Goal: Information Seeking & Learning: Check status

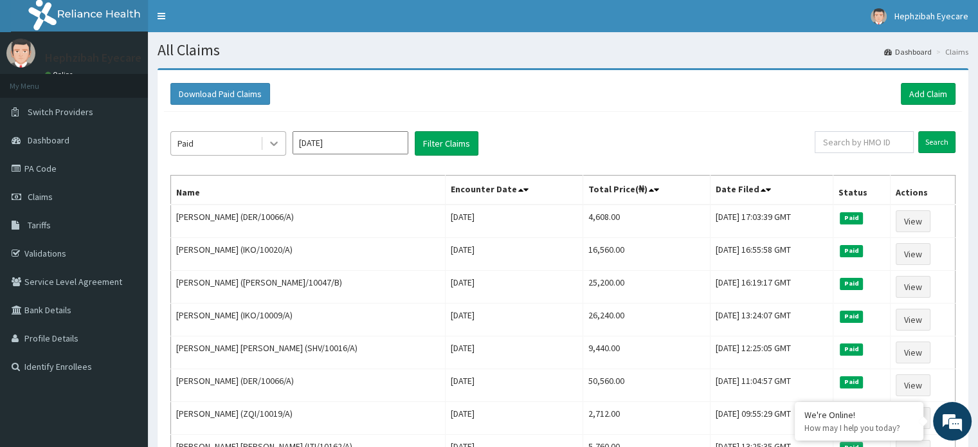
click at [267, 145] on div at bounding box center [273, 143] width 23 height 23
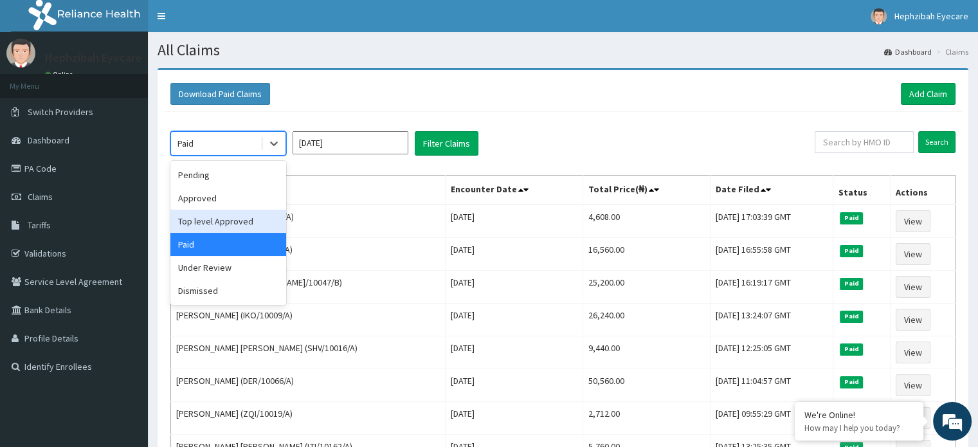
click at [212, 220] on div "Top level Approved" at bounding box center [228, 221] width 116 height 23
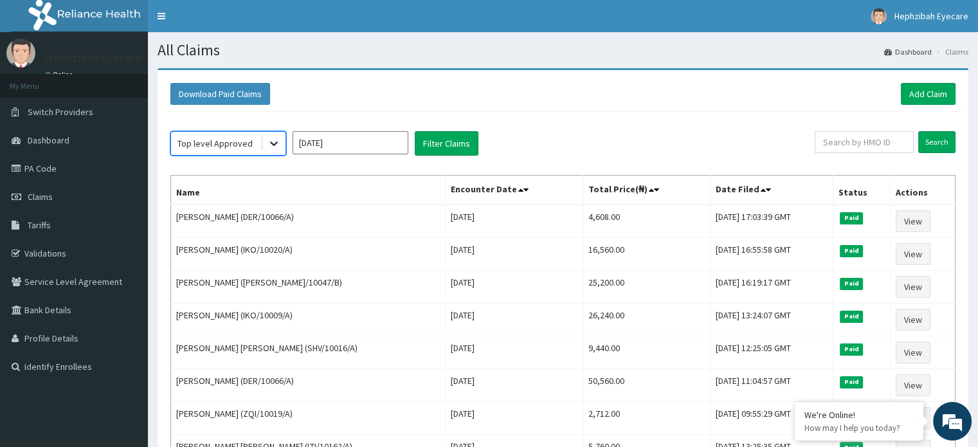
click at [270, 141] on icon at bounding box center [273, 143] width 13 height 13
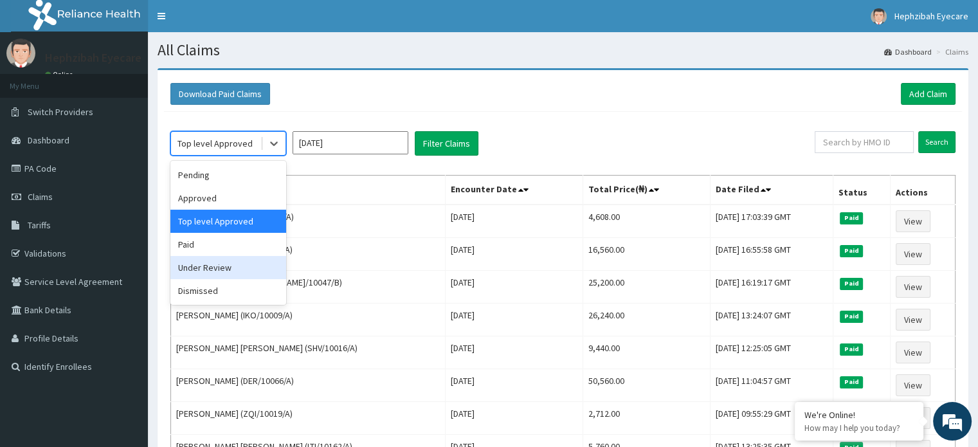
click at [226, 267] on div "Under Review" at bounding box center [228, 267] width 116 height 23
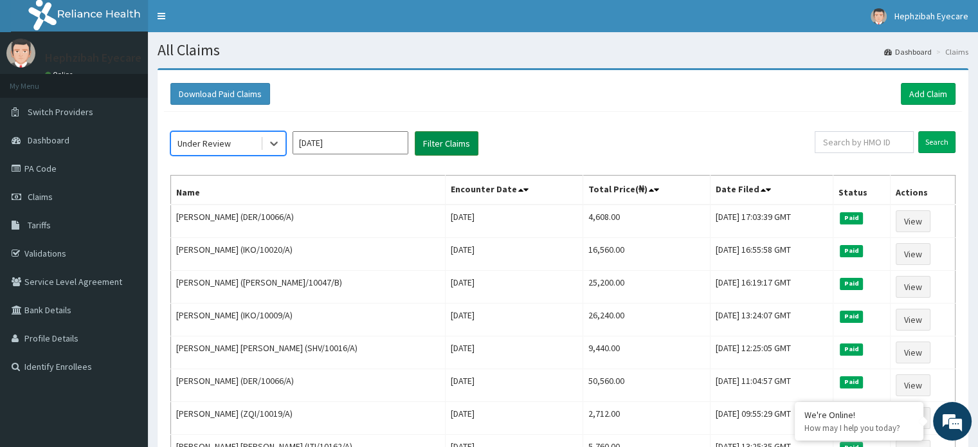
click at [444, 146] on button "Filter Claims" at bounding box center [447, 143] width 64 height 24
click at [436, 145] on button "Filter Claims" at bounding box center [447, 143] width 64 height 24
click at [453, 136] on button "Filter Claims" at bounding box center [447, 143] width 64 height 24
click at [459, 141] on button "Filter Claims" at bounding box center [447, 143] width 64 height 24
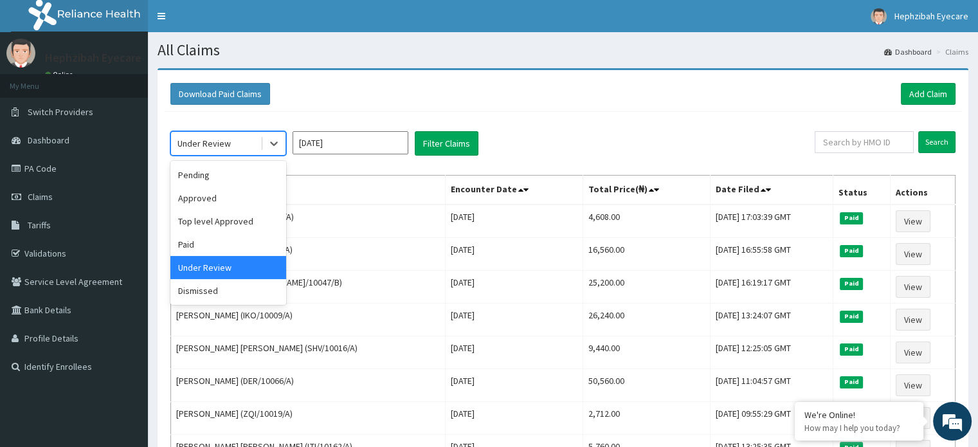
click at [251, 148] on div "Under Review" at bounding box center [215, 143] width 89 height 21
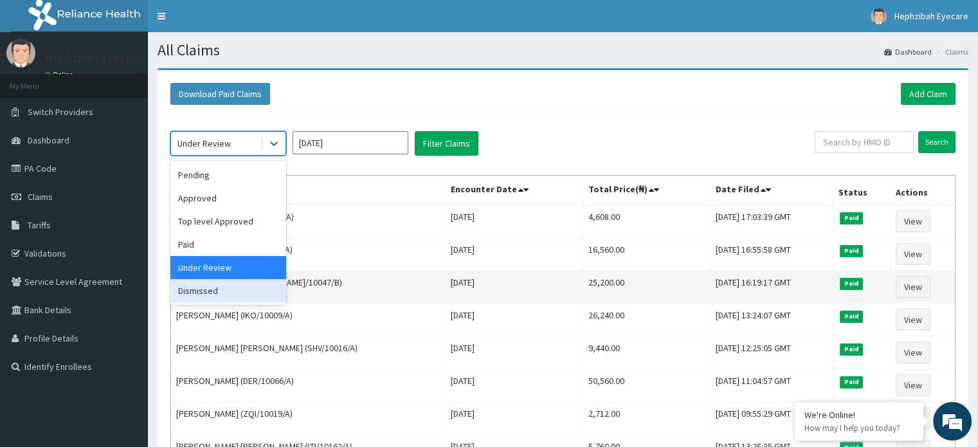
drag, startPoint x: 242, startPoint y: 294, endPoint x: 249, endPoint y: 295, distance: 6.6
click at [242, 295] on div "Dismissed" at bounding box center [228, 290] width 116 height 23
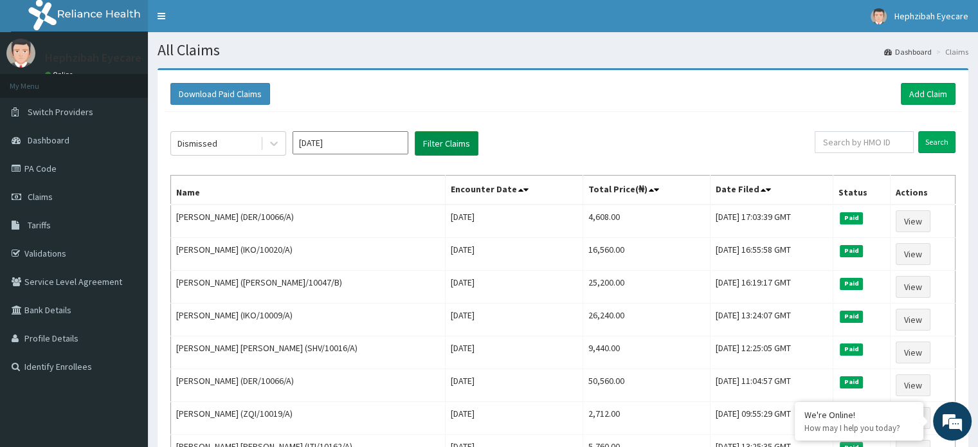
click at [463, 149] on button "Filter Claims" at bounding box center [447, 143] width 64 height 24
click at [436, 146] on button "Filter Claims" at bounding box center [447, 143] width 64 height 24
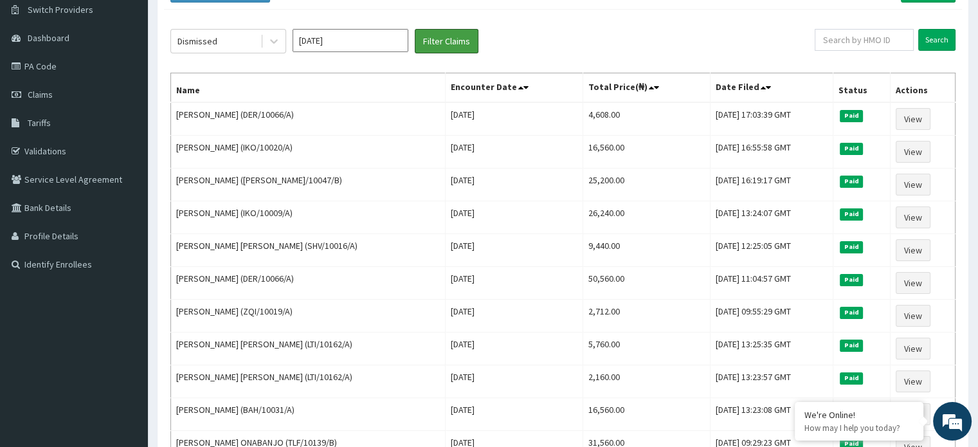
scroll to position [51, 0]
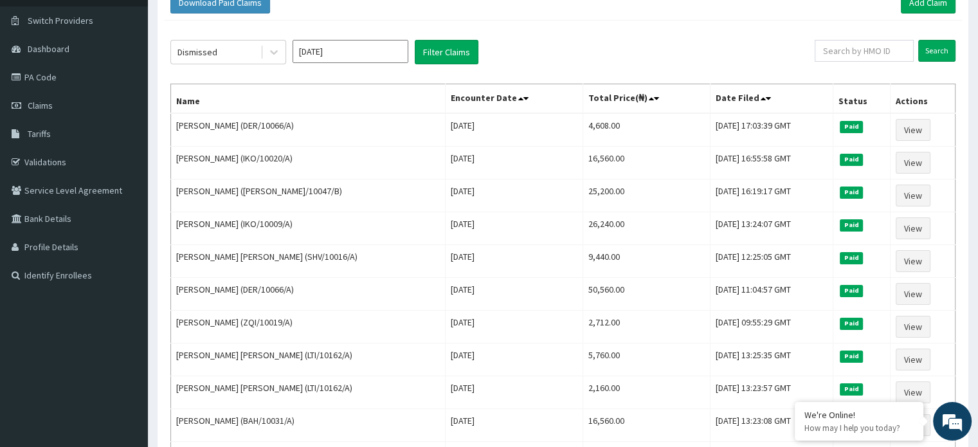
scroll to position [0, 0]
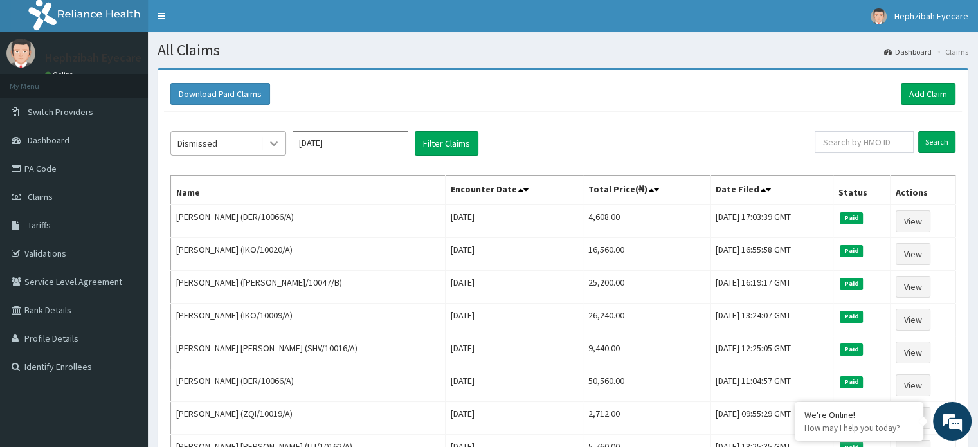
click at [280, 142] on icon at bounding box center [273, 143] width 13 height 13
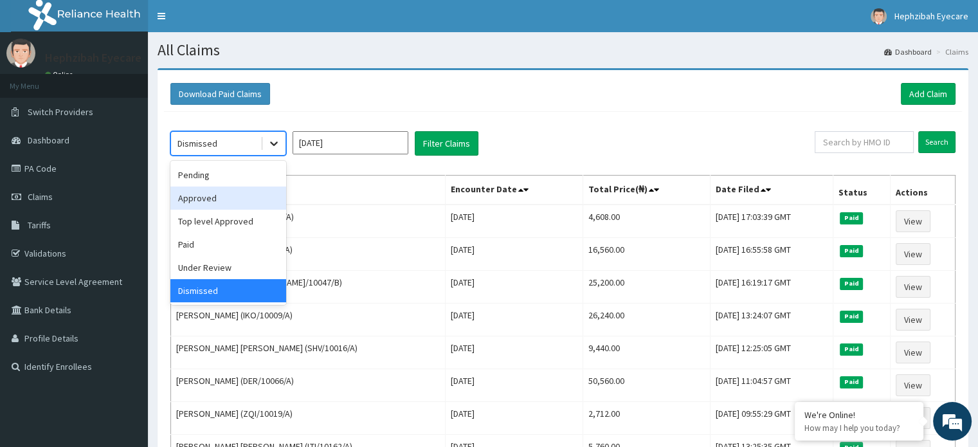
click at [273, 144] on icon at bounding box center [274, 144] width 8 height 4
click at [273, 147] on icon at bounding box center [273, 143] width 13 height 13
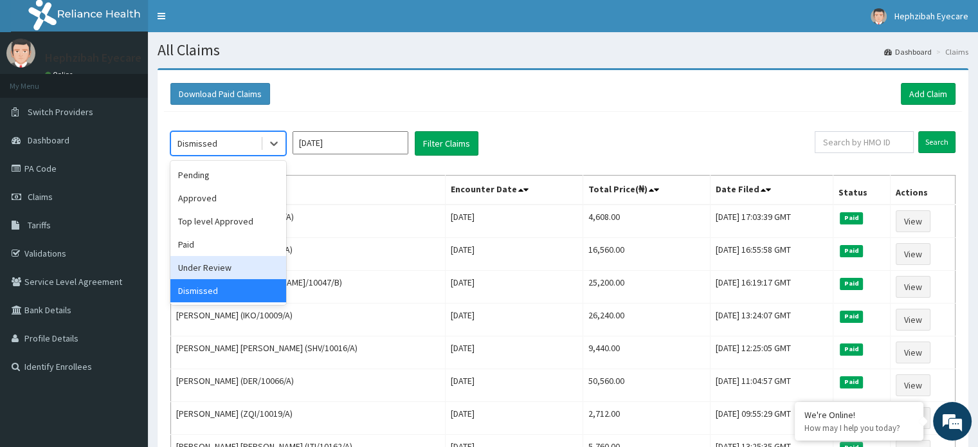
click at [237, 257] on div "Under Review" at bounding box center [228, 267] width 116 height 23
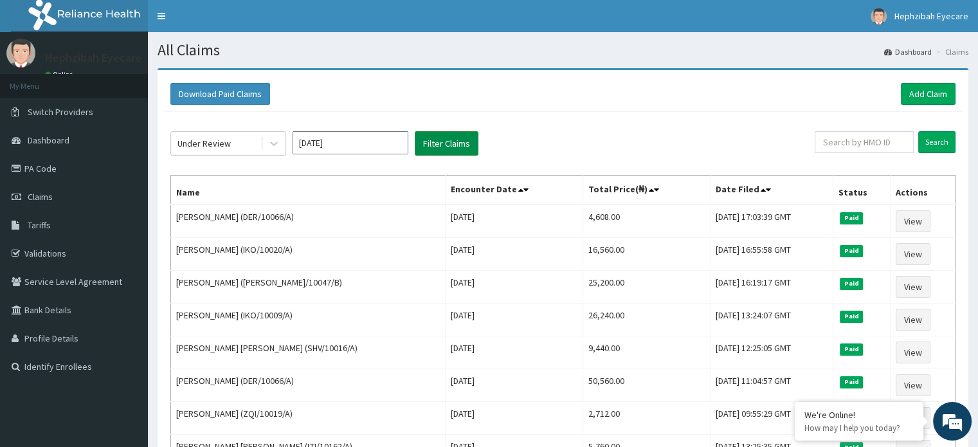
click at [451, 145] on button "Filter Claims" at bounding box center [447, 143] width 64 height 24
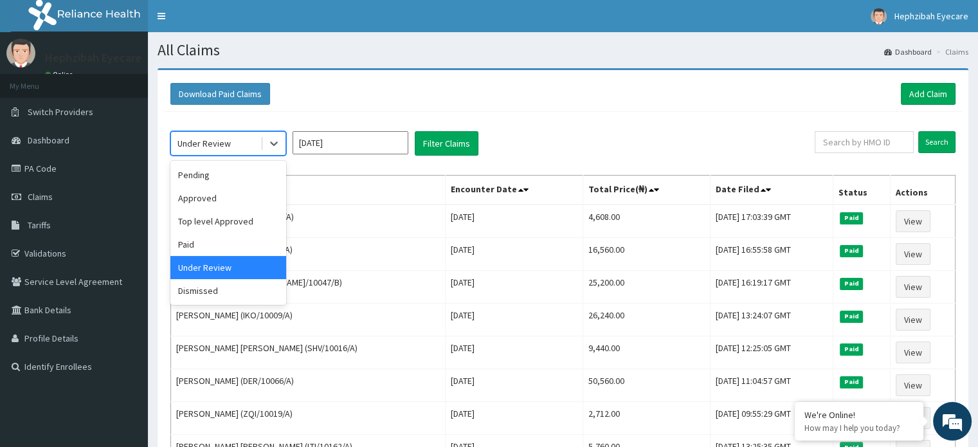
click at [224, 137] on div "Under Review" at bounding box center [203, 143] width 53 height 13
click at [207, 296] on div "Dismissed" at bounding box center [228, 290] width 116 height 23
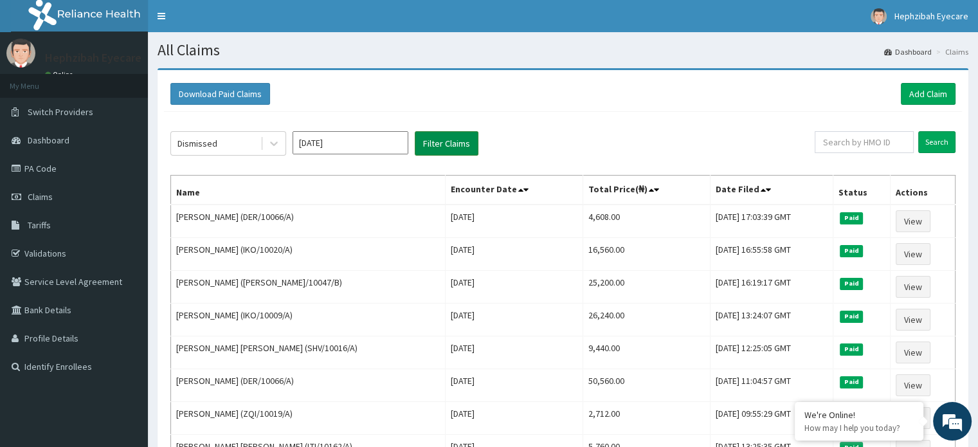
click at [453, 141] on button "Filter Claims" at bounding box center [447, 143] width 64 height 24
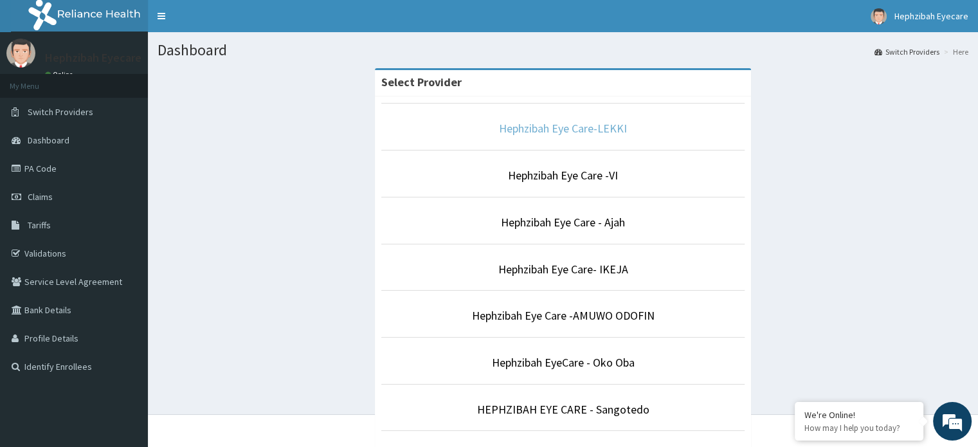
click at [577, 129] on link "Hephzibah Eye Care-LEKKI" at bounding box center [563, 128] width 128 height 15
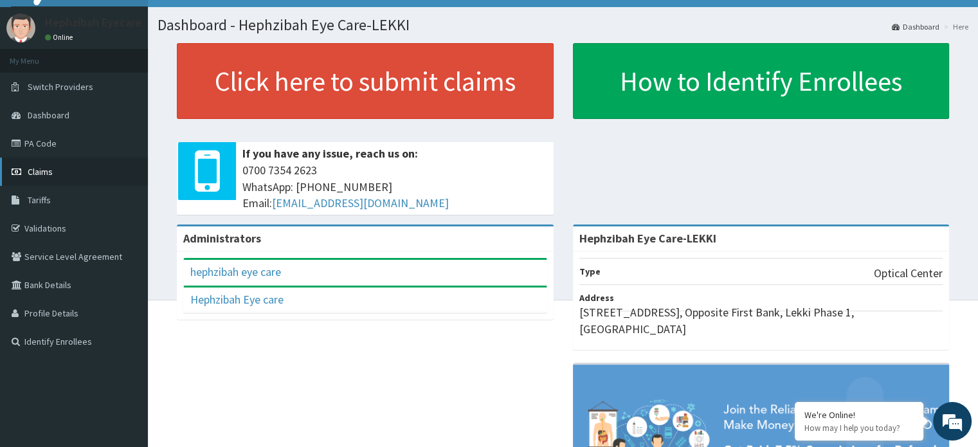
click at [33, 166] on span "Claims" at bounding box center [40, 172] width 25 height 12
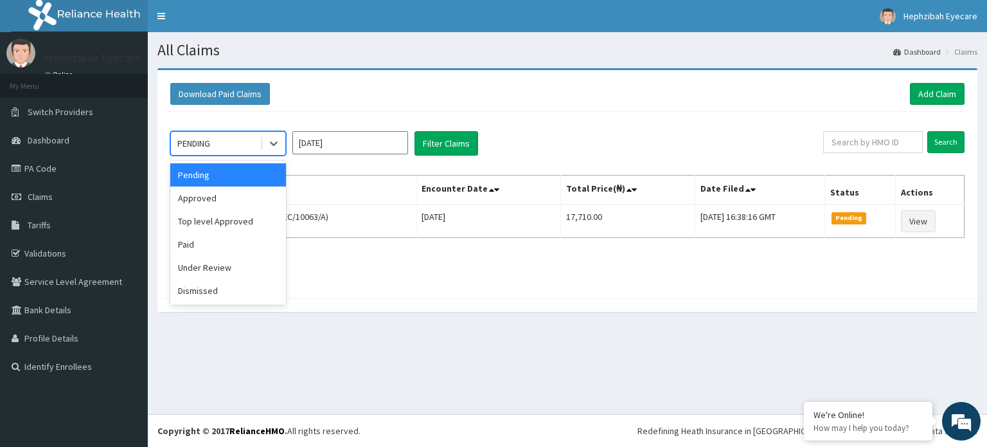
click at [255, 142] on div "PENDING" at bounding box center [215, 143] width 89 height 21
click at [219, 243] on div "Paid" at bounding box center [228, 244] width 116 height 23
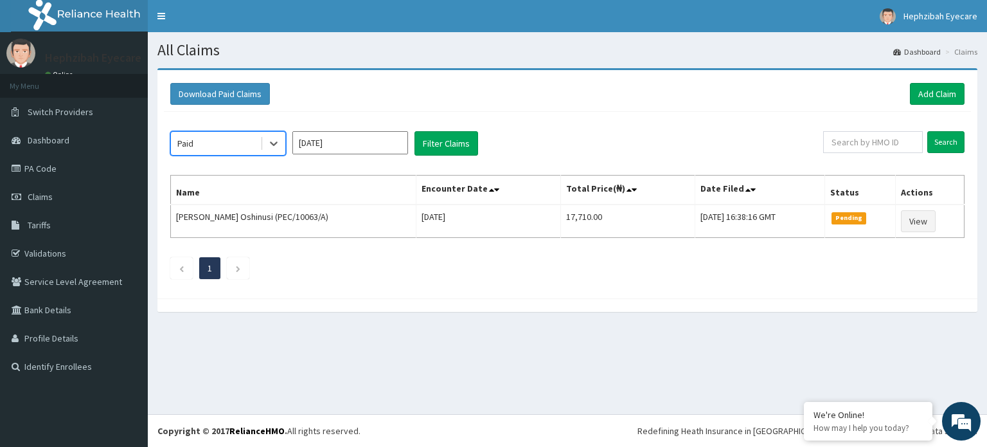
click at [332, 142] on input "[DATE]" at bounding box center [350, 142] width 116 height 23
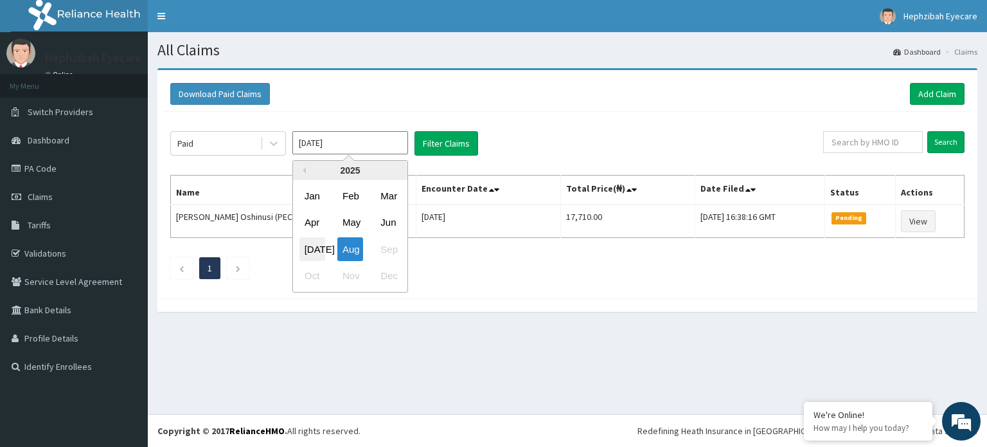
click at [319, 251] on div "Jul" at bounding box center [313, 249] width 26 height 24
type input "Jul 2025"
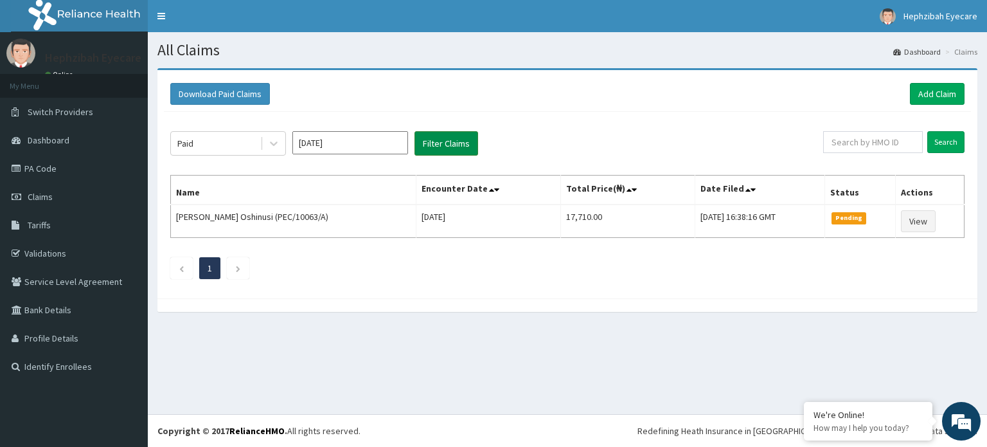
click at [445, 141] on button "Filter Claims" at bounding box center [447, 143] width 64 height 24
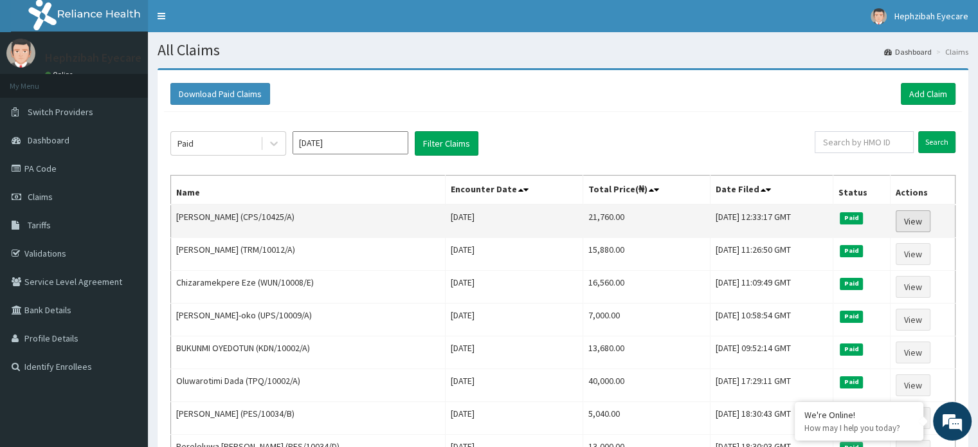
click at [913, 218] on link "View" at bounding box center [912, 221] width 35 height 22
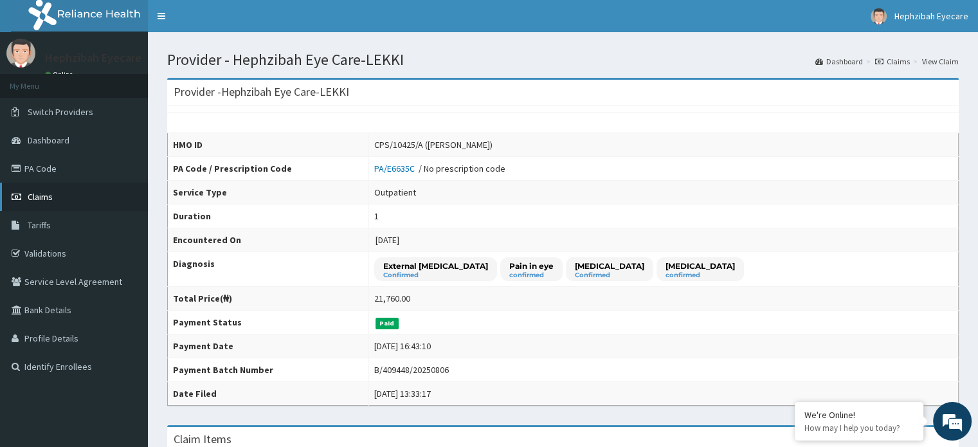
drag, startPoint x: 67, startPoint y: 185, endPoint x: 62, endPoint y: 197, distance: 13.3
click at [67, 186] on link "Claims" at bounding box center [74, 197] width 148 height 28
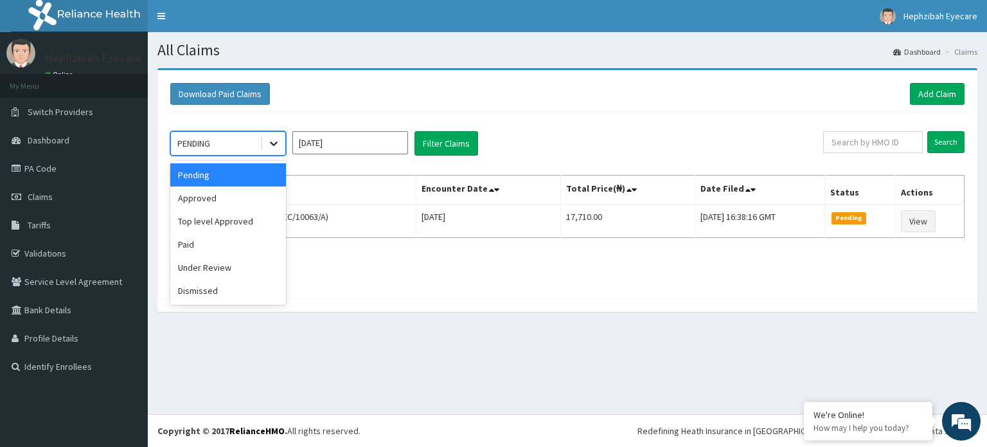
click at [271, 139] on icon at bounding box center [273, 143] width 13 height 13
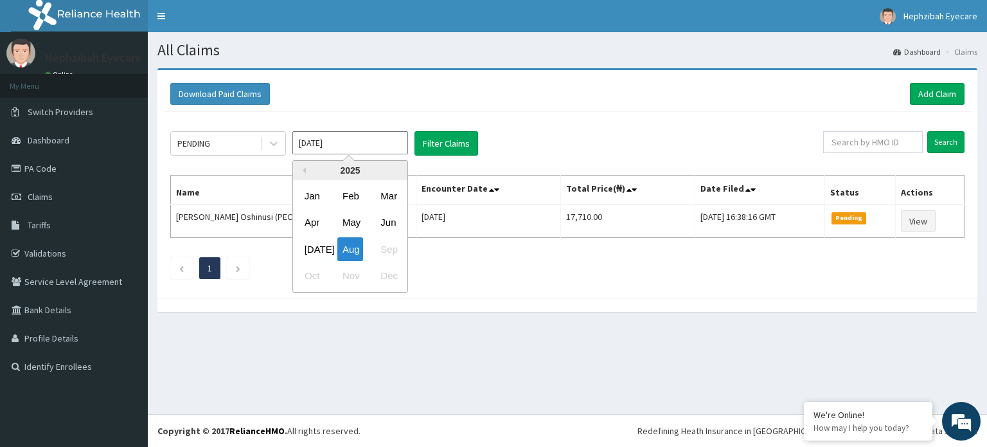
click at [383, 134] on input "Aug 2025" at bounding box center [350, 142] width 116 height 23
click at [303, 245] on div "Jul" at bounding box center [313, 249] width 26 height 24
type input "Jul 2025"
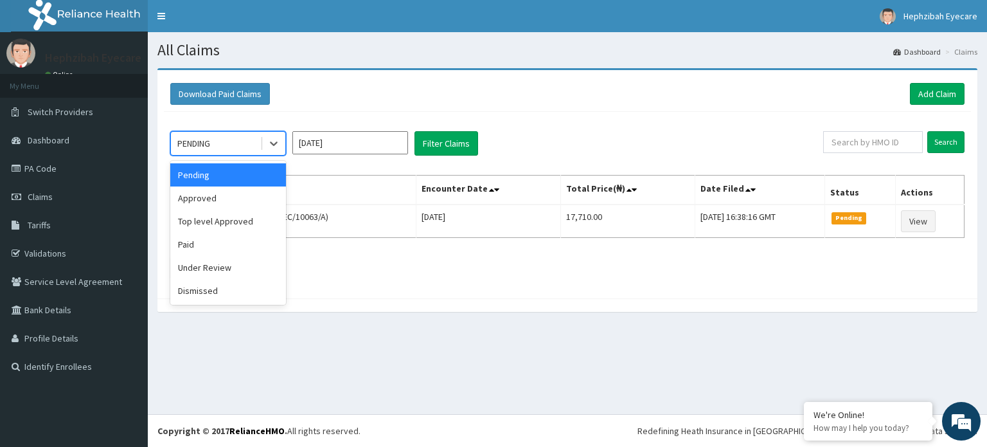
click at [224, 150] on div "PENDING" at bounding box center [215, 143] width 89 height 21
click at [196, 237] on div "Paid" at bounding box center [228, 244] width 116 height 23
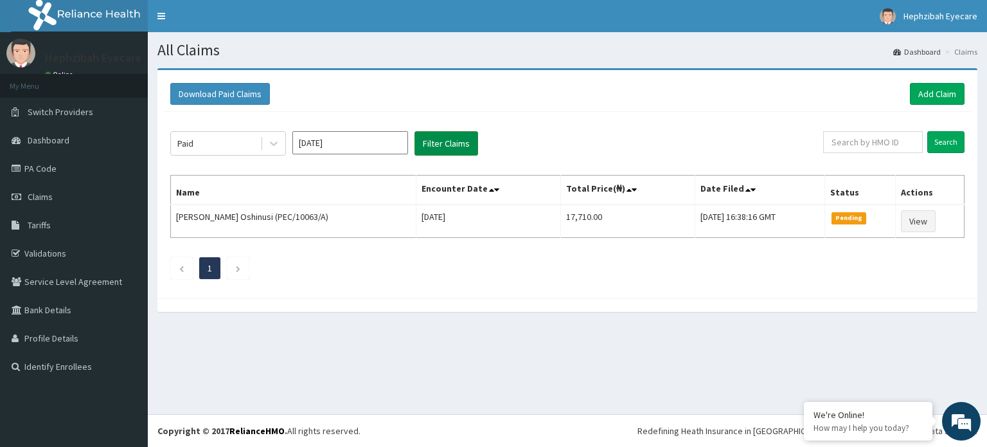
click at [440, 139] on button "Filter Claims" at bounding box center [447, 143] width 64 height 24
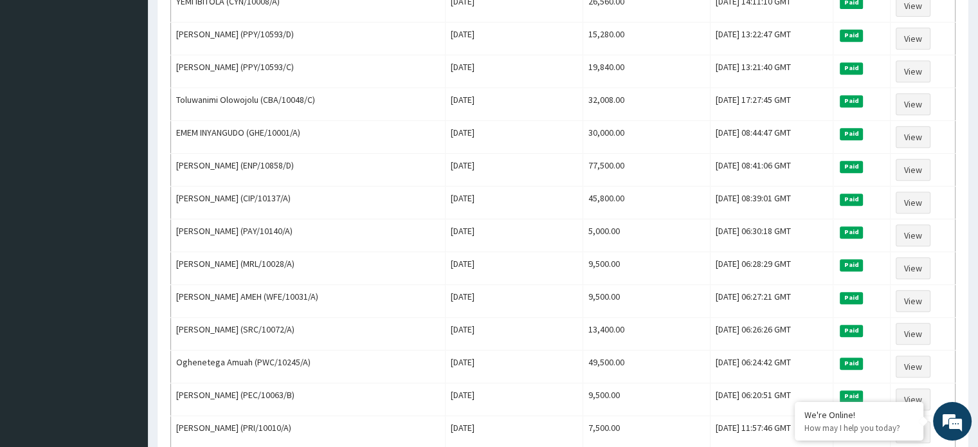
scroll to position [1019, 0]
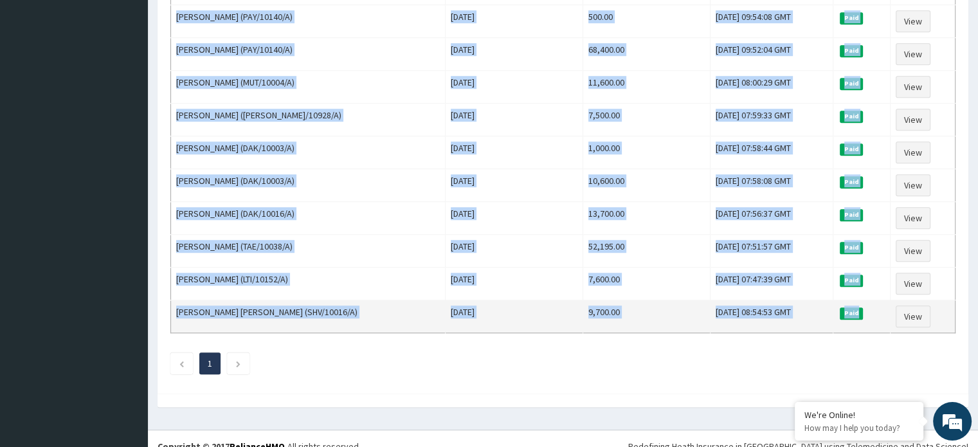
drag, startPoint x: 179, startPoint y: 213, endPoint x: 881, endPoint y: 301, distance: 707.5
copy tbody "bukun Adelusi (CPS/10425/A) Thu Jul 31 2025 21,760.00 Thu, 31 Jul 2025 12:33:17…"
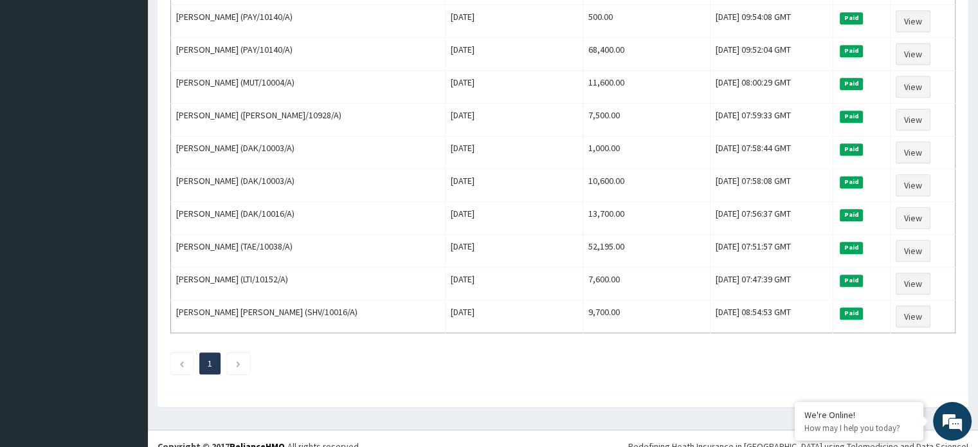
click at [399, 352] on ul "1" at bounding box center [562, 363] width 785 height 22
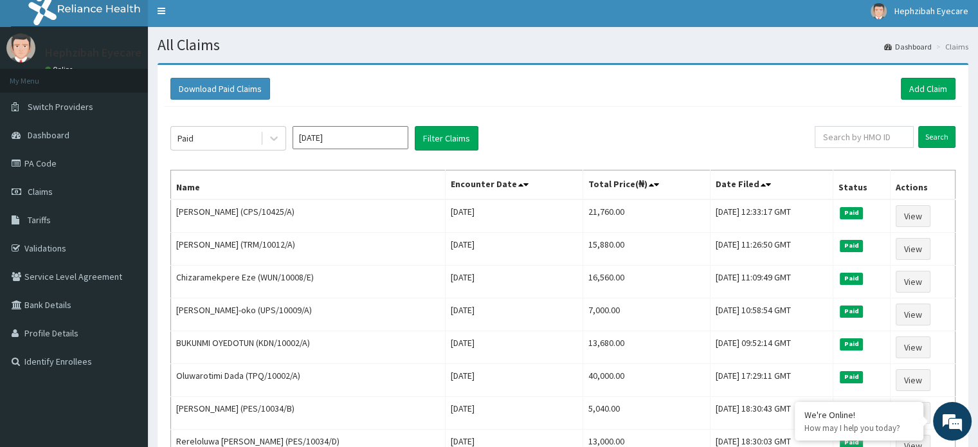
scroll to position [0, 0]
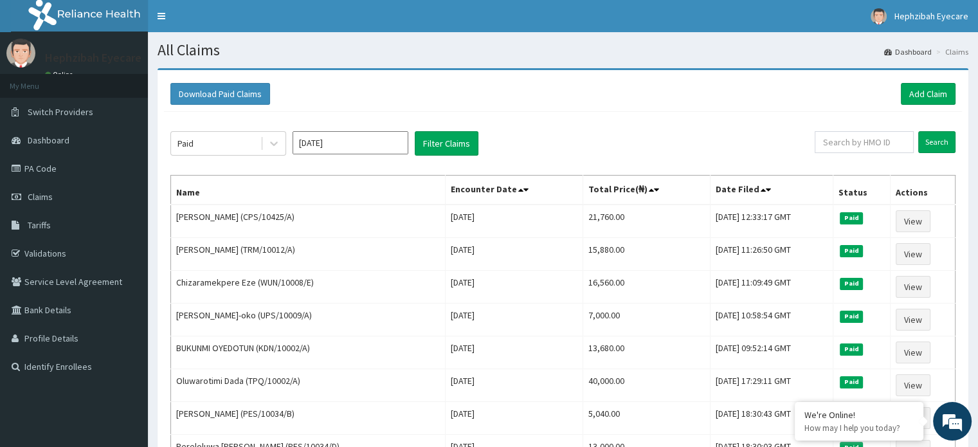
click at [715, 100] on div "Download Paid Claims Add Claim" at bounding box center [562, 94] width 785 height 22
click at [75, 110] on span "Switch Providers" at bounding box center [61, 112] width 66 height 12
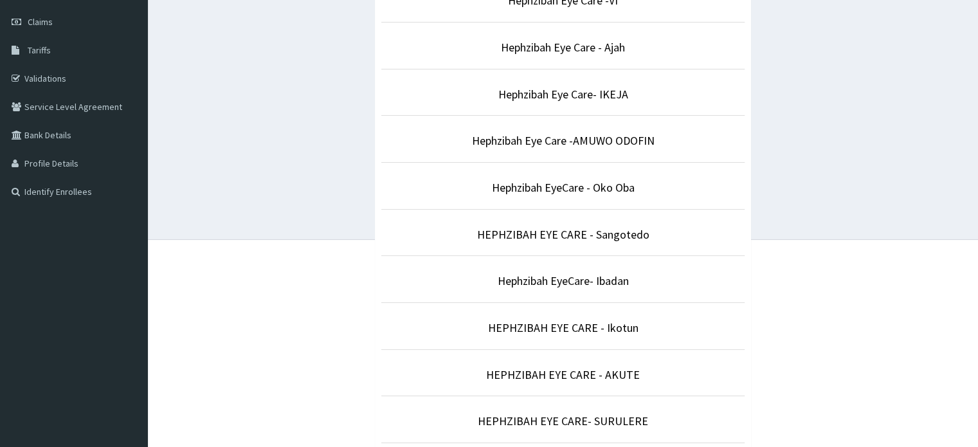
scroll to position [321, 0]
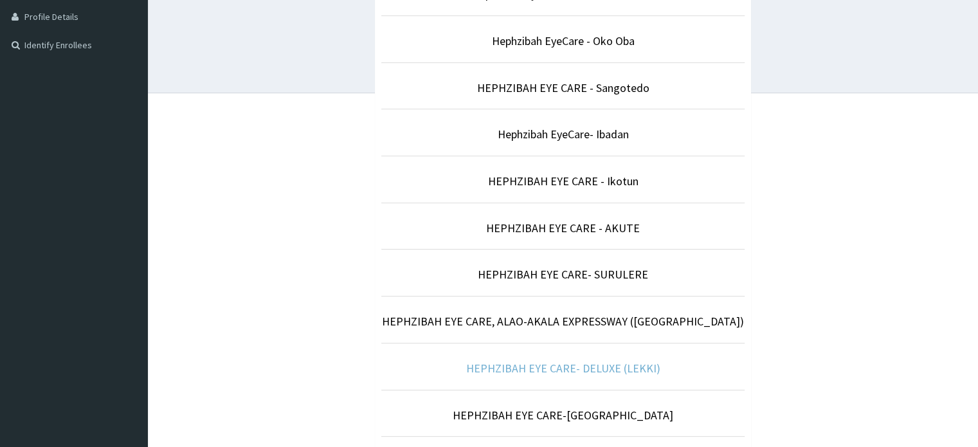
drag, startPoint x: 496, startPoint y: 368, endPoint x: 488, endPoint y: 368, distance: 8.4
click at [496, 368] on link "HEPHZIBAH EYE CARE- DELUXE (LEKKI)" at bounding box center [563, 368] width 194 height 15
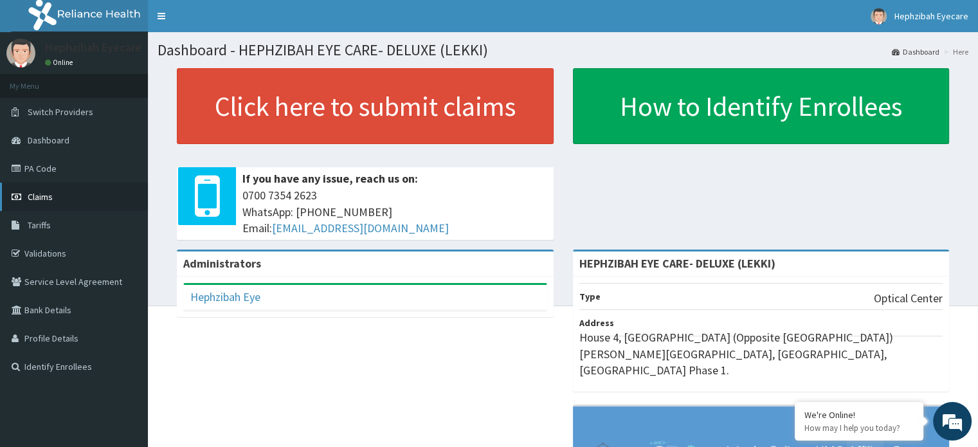
click at [24, 193] on link "Claims" at bounding box center [74, 197] width 148 height 28
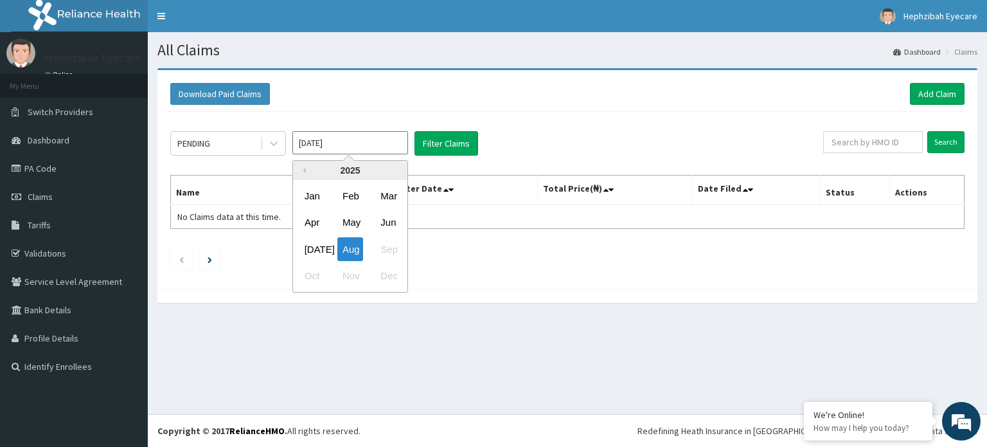
click at [352, 147] on input "Aug 2025" at bounding box center [350, 142] width 116 height 23
click at [309, 251] on div "Jul" at bounding box center [313, 249] width 26 height 24
type input "Jul 2025"
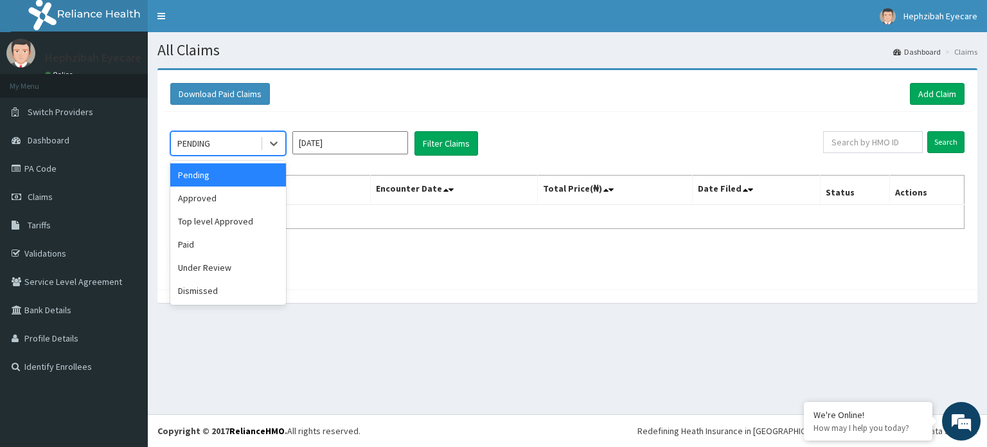
click at [226, 142] on div "PENDING" at bounding box center [215, 143] width 89 height 21
click at [197, 238] on div "Paid" at bounding box center [228, 244] width 116 height 23
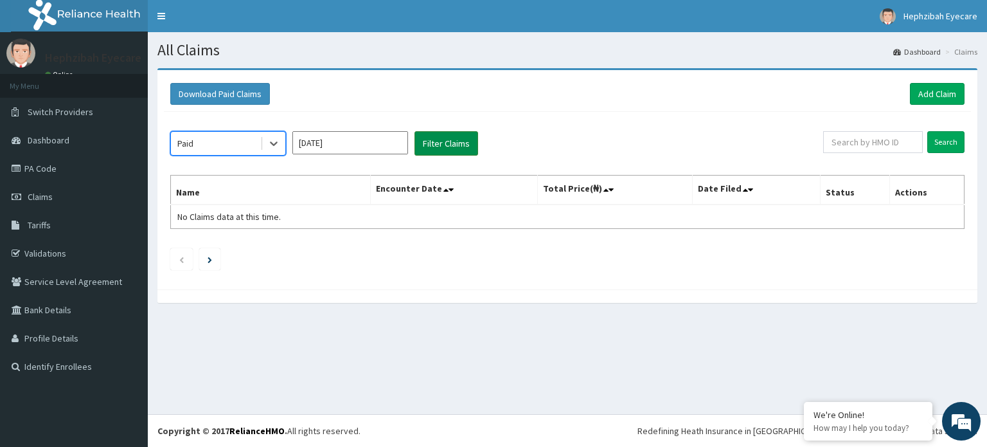
click at [460, 139] on button "Filter Claims" at bounding box center [447, 143] width 64 height 24
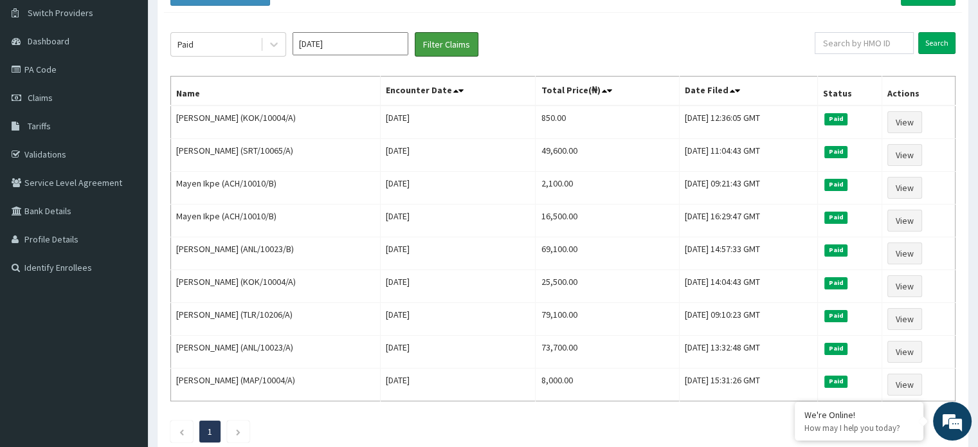
scroll to position [129, 0]
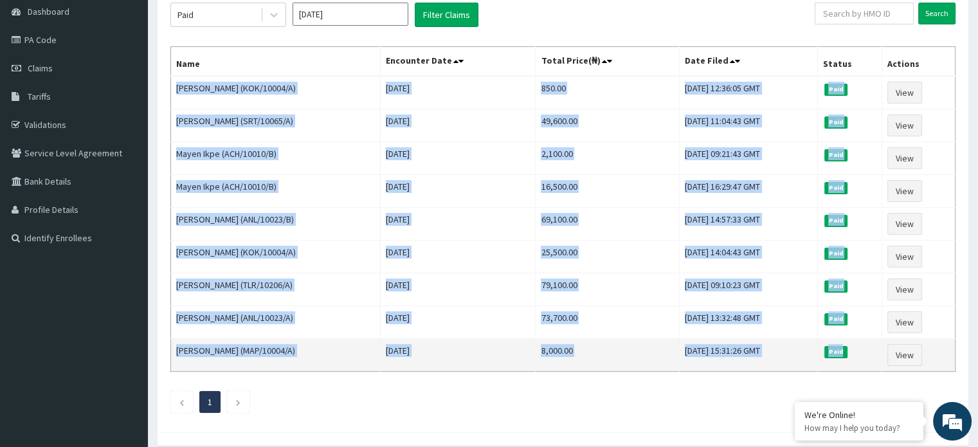
drag, startPoint x: 172, startPoint y: 79, endPoint x: 875, endPoint y: 350, distance: 753.5
click at [875, 350] on tbody "UMEH JUDITH (KOK/10004/A) Tue Jul 15 2025 850.00 Fri, 18 Jul 2025 12:36:05 GMT …" at bounding box center [563, 224] width 784 height 296
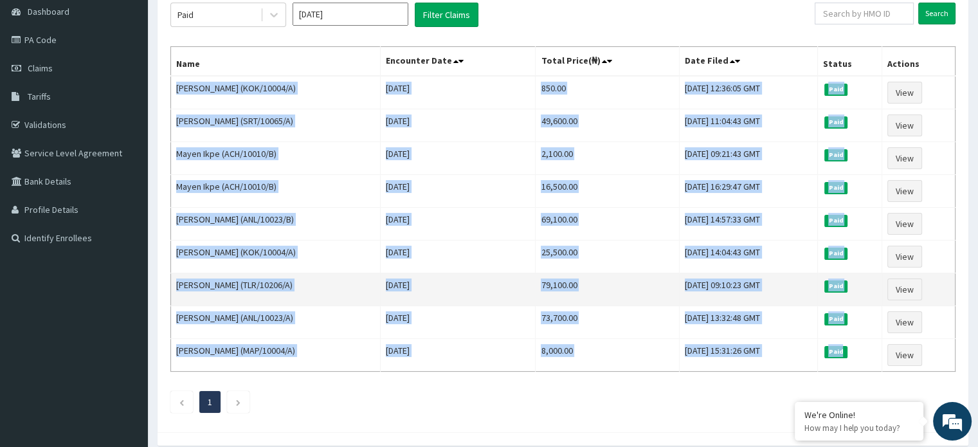
copy tbody "UMEH JUDITH (KOK/10004/A) Tue Jul 15 2025 850.00 Fri, 18 Jul 2025 12:36:05 GMT …"
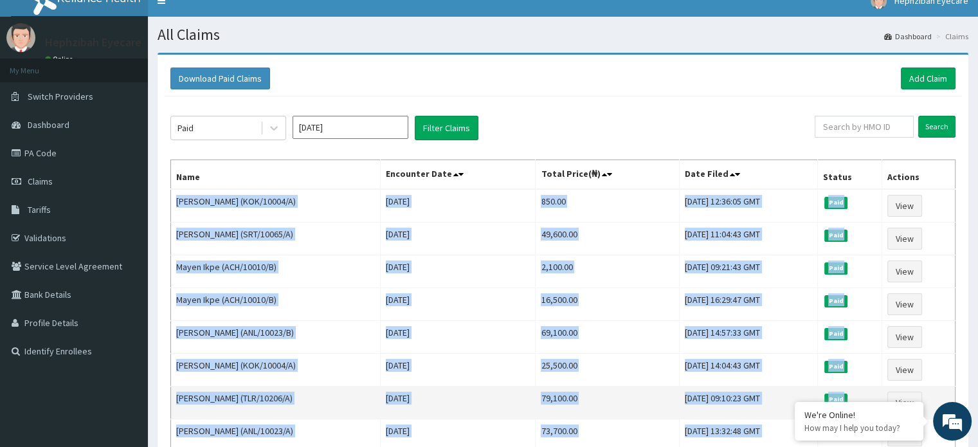
scroll to position [0, 0]
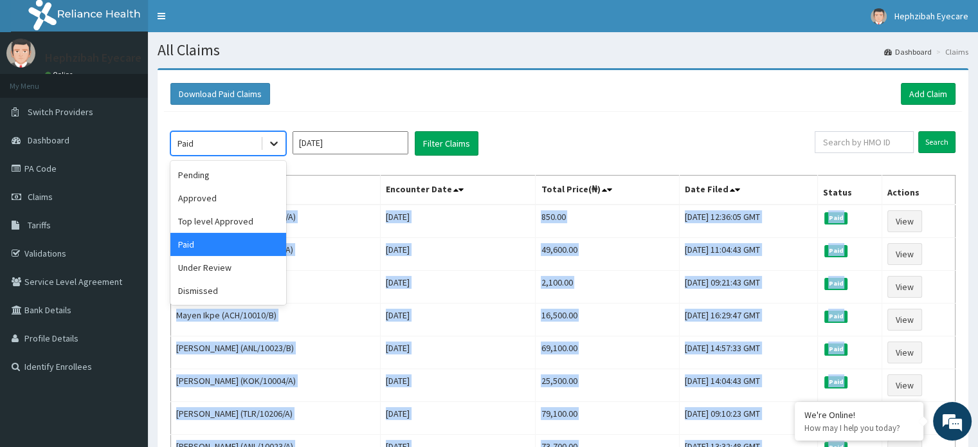
click at [263, 145] on div at bounding box center [273, 143] width 23 height 23
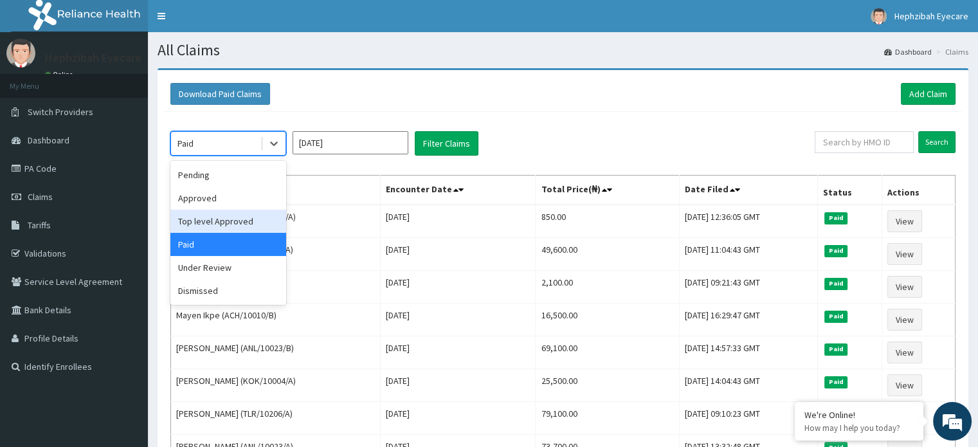
click at [244, 217] on div "Top level Approved" at bounding box center [228, 221] width 116 height 23
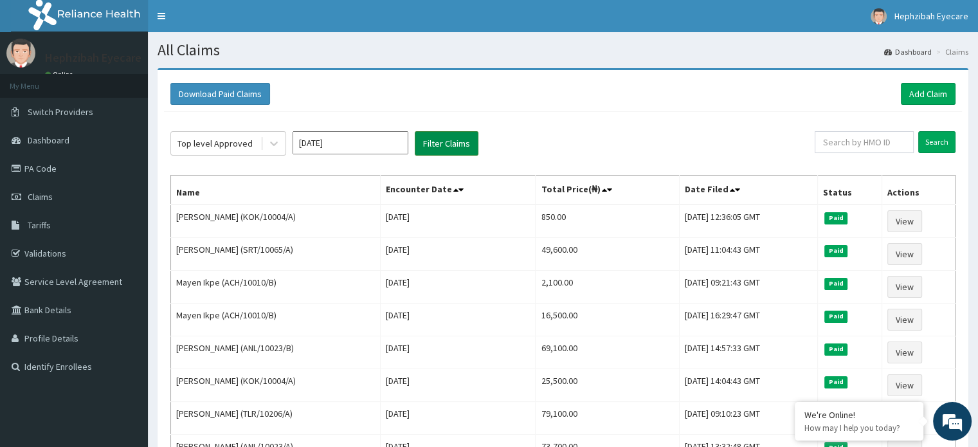
click at [446, 133] on button "Filter Claims" at bounding box center [447, 143] width 64 height 24
click at [447, 143] on button "Filter Claims" at bounding box center [447, 143] width 64 height 24
click at [442, 137] on button "Filter Claims" at bounding box center [447, 143] width 64 height 24
click at [440, 140] on button "Filter Claims" at bounding box center [447, 143] width 64 height 24
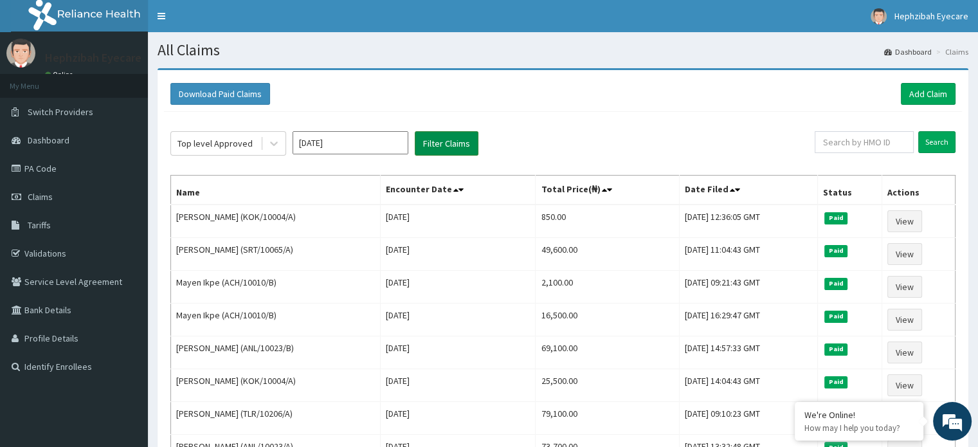
click at [440, 140] on button "Filter Claims" at bounding box center [447, 143] width 64 height 24
click at [435, 147] on button "Filter Claims" at bounding box center [447, 143] width 64 height 24
click at [426, 148] on button "Filter Claims" at bounding box center [447, 143] width 64 height 24
click at [426, 156] on div "Top level Approved Jul 2025 Filter Claims Search Name Encounter Date Total Pric…" at bounding box center [563, 333] width 798 height 442
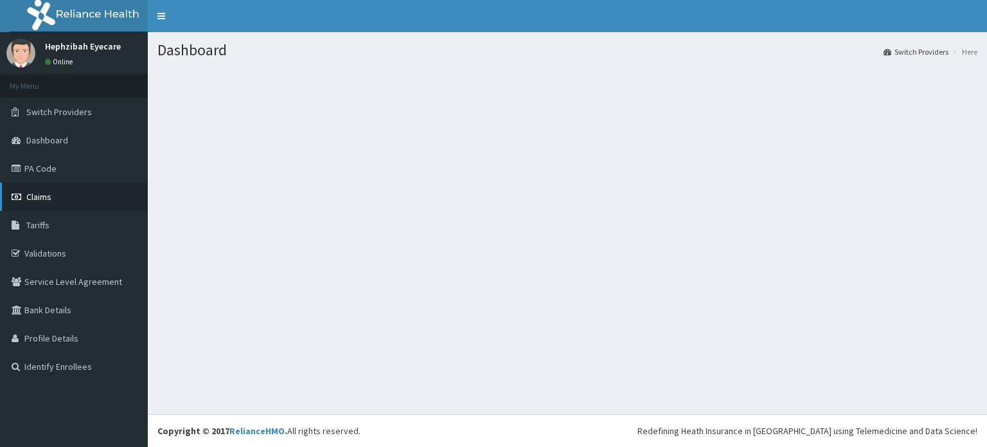
click at [47, 200] on span "Claims" at bounding box center [38, 197] width 25 height 12
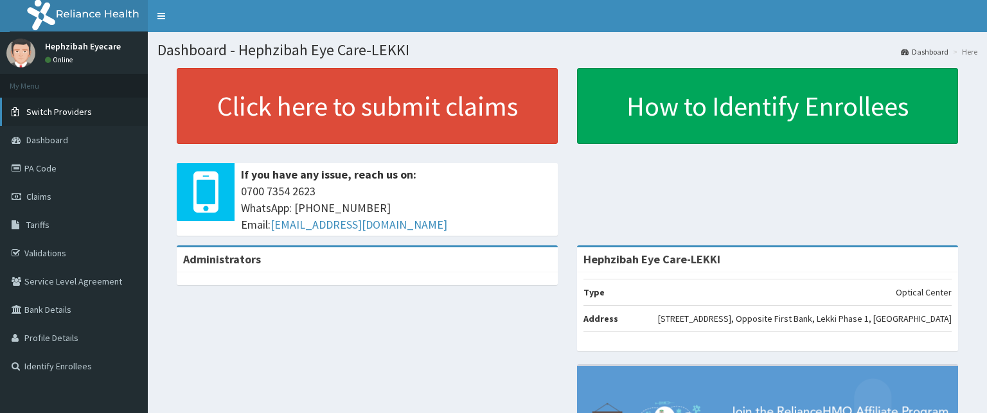
click at [49, 115] on span "Switch Providers" at bounding box center [59, 112] width 66 height 12
